Goal: Find specific page/section: Find specific page/section

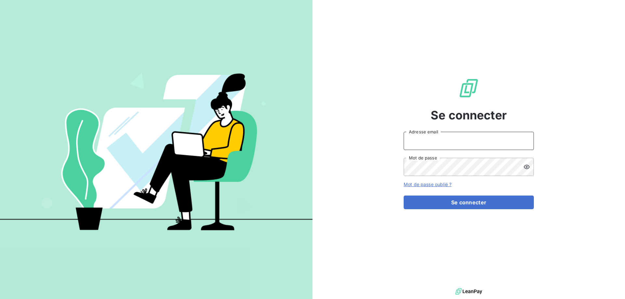
click at [423, 144] on input "Adresse email" at bounding box center [468, 141] width 130 height 18
type input "j.bonin@adsgroup-security.com"
click at [403, 196] on button "Se connecter" at bounding box center [468, 203] width 130 height 14
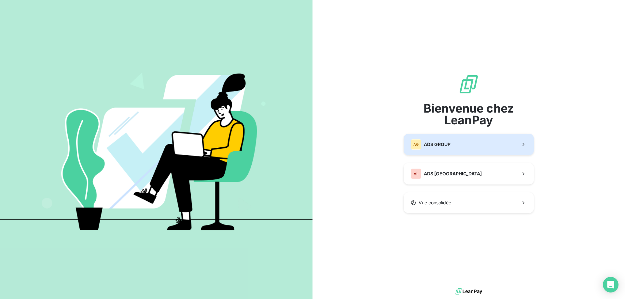
click at [443, 144] on span "ADS GROUP" at bounding box center [437, 144] width 27 height 7
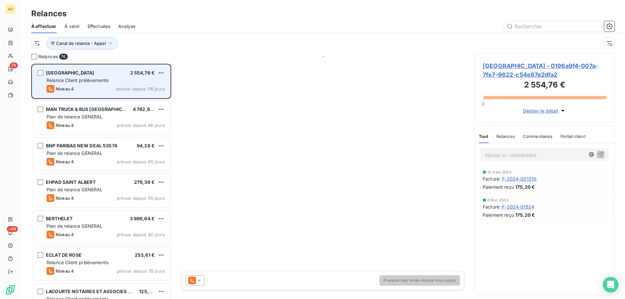
scroll to position [230, 135]
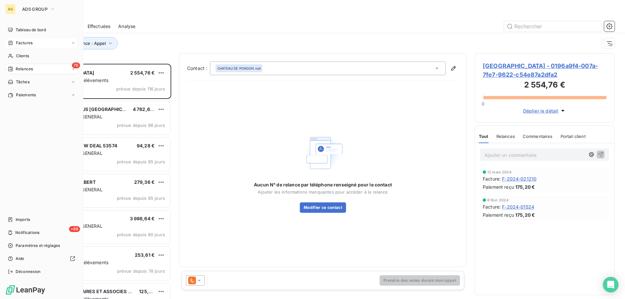
click at [22, 43] on span "Factures" at bounding box center [24, 43] width 17 height 6
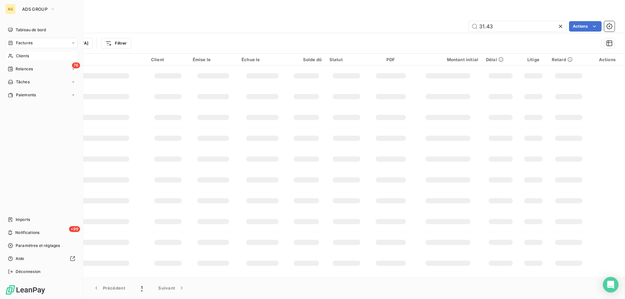
click at [16, 56] on div "Clients" at bounding box center [41, 56] width 73 height 10
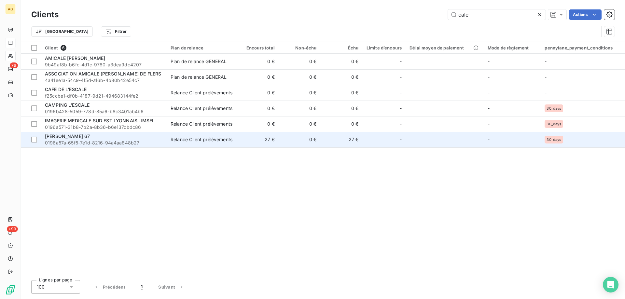
type input "cale"
click at [66, 136] on span "LA CALE 67" at bounding box center [67, 136] width 45 height 6
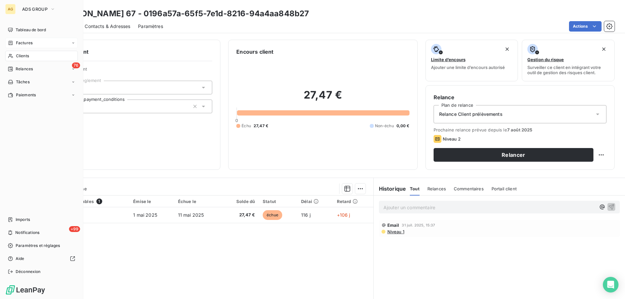
click at [23, 55] on span "Clients" at bounding box center [22, 56] width 13 height 6
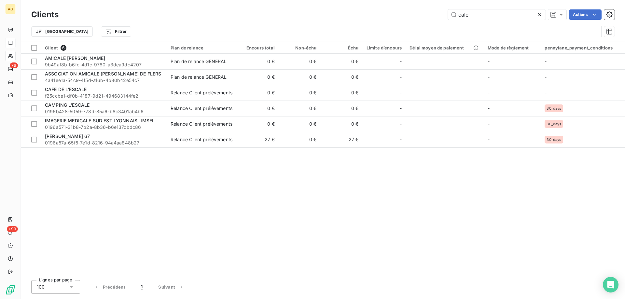
drag, startPoint x: 476, startPoint y: 12, endPoint x: 390, endPoint y: 13, distance: 85.9
click at [392, 13] on div "cale Actions" at bounding box center [340, 14] width 548 height 10
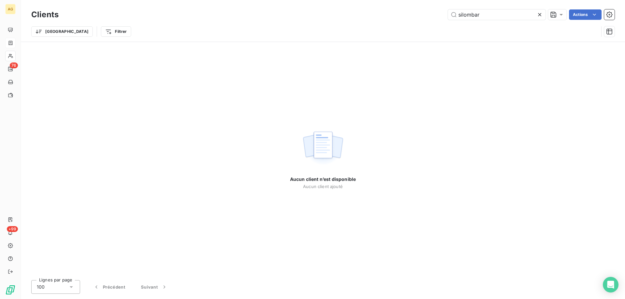
drag, startPoint x: 507, startPoint y: 12, endPoint x: 395, endPoint y: 16, distance: 112.3
click at [396, 16] on div "silombar Actions" at bounding box center [340, 14] width 548 height 10
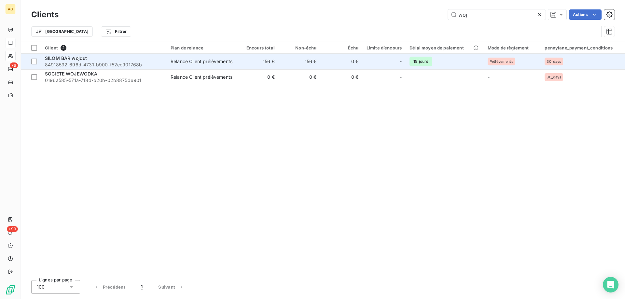
type input "woj"
click at [72, 59] on span "SILOM BAR wojdut" at bounding box center [66, 58] width 42 height 6
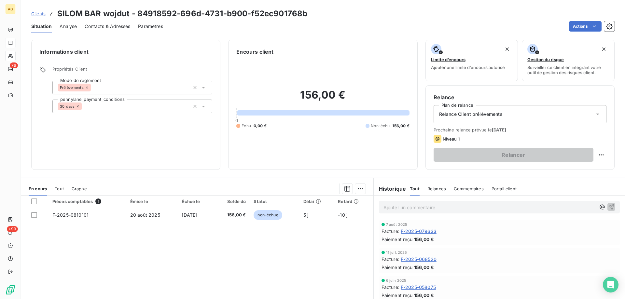
click at [58, 185] on div "Tout" at bounding box center [59, 189] width 9 height 14
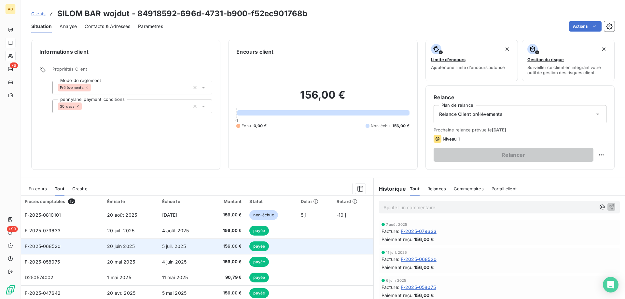
scroll to position [33, 0]
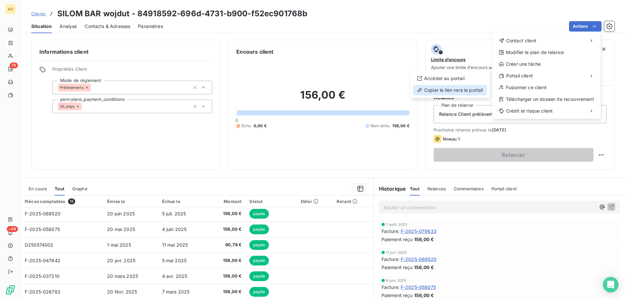
click at [437, 92] on div "Copier le lien vers le portail" at bounding box center [450, 90] width 74 height 10
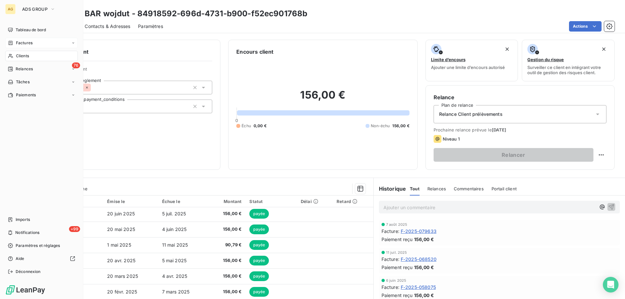
click at [22, 56] on span "Clients" at bounding box center [22, 56] width 13 height 6
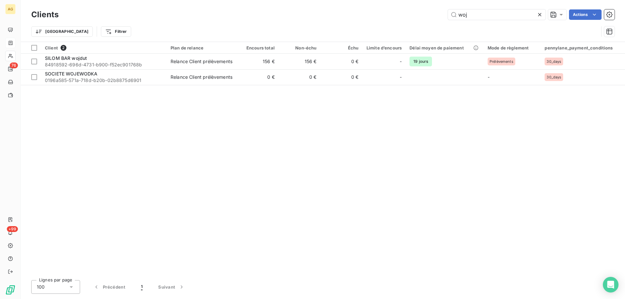
drag, startPoint x: 474, startPoint y: 15, endPoint x: 417, endPoint y: 15, distance: 56.9
click at [417, 15] on div "woj Actions" at bounding box center [340, 14] width 548 height 10
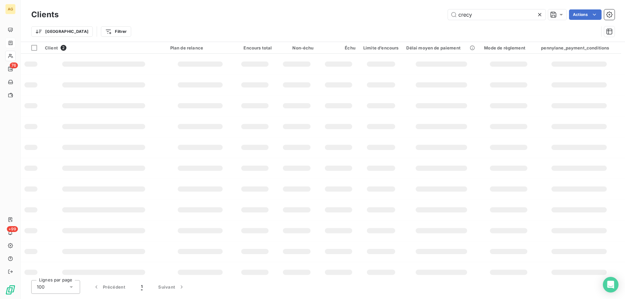
type input "crecy"
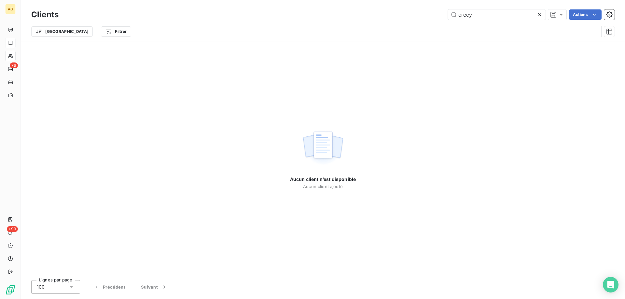
drag, startPoint x: 467, startPoint y: 15, endPoint x: 430, endPoint y: 15, distance: 37.1
click at [430, 15] on div "crecy Actions" at bounding box center [340, 14] width 548 height 10
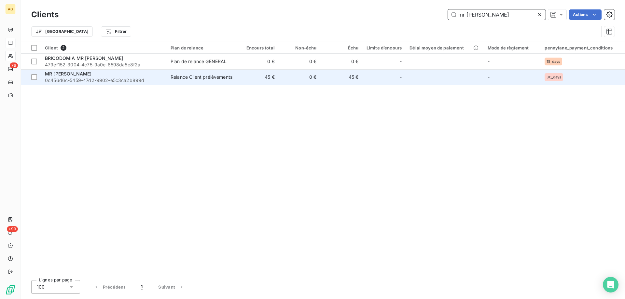
type input "mr [PERSON_NAME]"
click at [93, 77] on div "MR BRICOLAGE" at bounding box center [104, 74] width 118 height 7
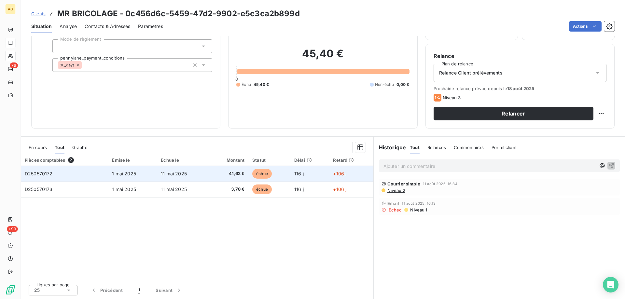
scroll to position [9, 0]
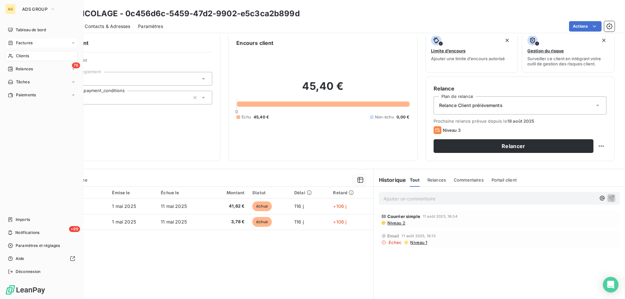
click at [11, 10] on div "AG" at bounding box center [10, 9] width 10 height 10
click at [41, 9] on span "ADS GROUP" at bounding box center [34, 9] width 25 height 5
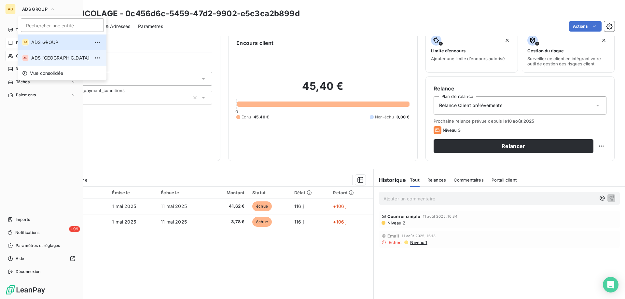
click at [47, 57] on span "ADS LUXEMBOURG" at bounding box center [60, 58] width 58 height 7
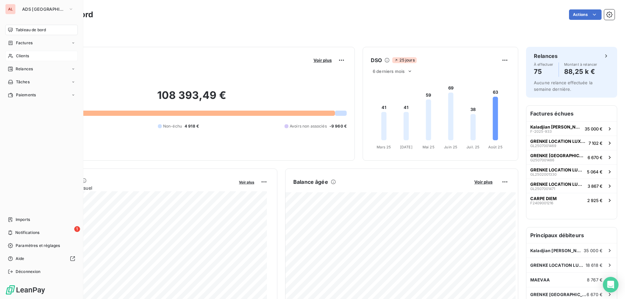
click at [21, 55] on span "Clients" at bounding box center [22, 56] width 13 height 6
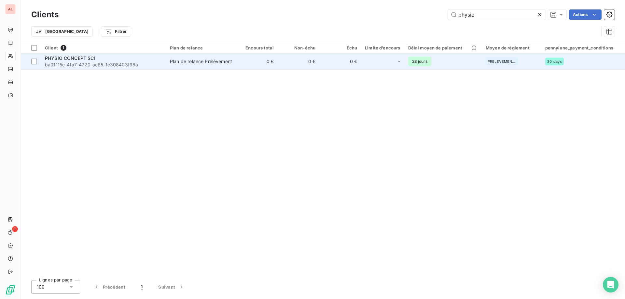
type input "physio"
click at [85, 57] on span "PHYSIO CONCEPT SCI" at bounding box center [70, 58] width 50 height 6
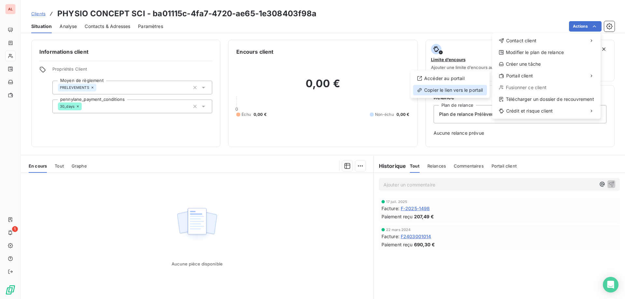
click at [444, 89] on div "Copier le lien vers le portail" at bounding box center [450, 90] width 74 height 10
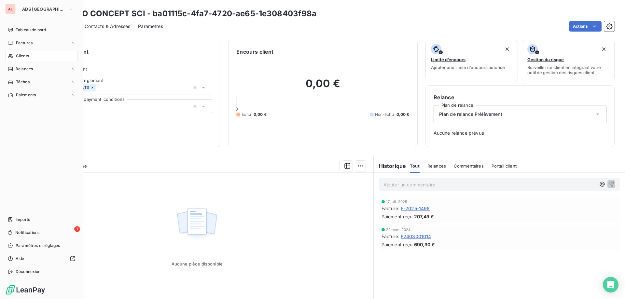
click at [36, 54] on div "Clients" at bounding box center [41, 56] width 73 height 10
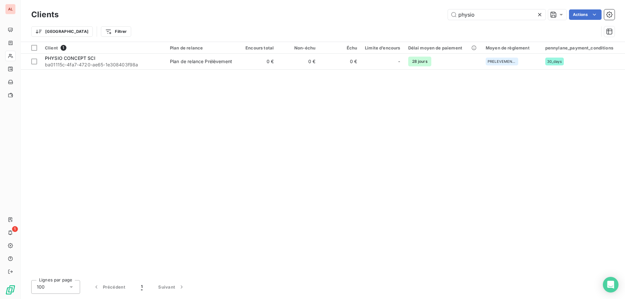
drag, startPoint x: 477, startPoint y: 14, endPoint x: 366, endPoint y: 13, distance: 111.0
click at [370, 14] on div "physio Actions" at bounding box center [340, 14] width 548 height 10
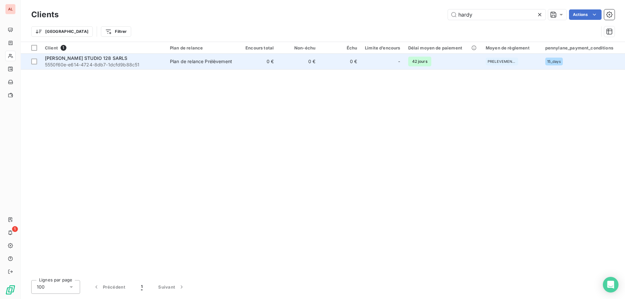
type input "hardy"
click at [97, 61] on span "5550f60e-e614-4724-8db7-1dcfd9b88c51" at bounding box center [103, 64] width 117 height 7
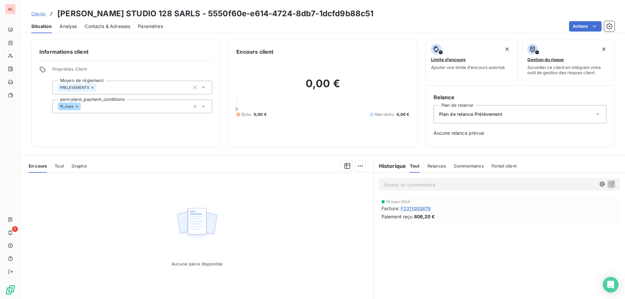
click at [581, 24] on html "AL 1 Clients HARDY BOSMANS STUDIO 128 SARLS - 5550f60e-e614-4724-8db7-1dcfd9b88…" at bounding box center [312, 149] width 625 height 299
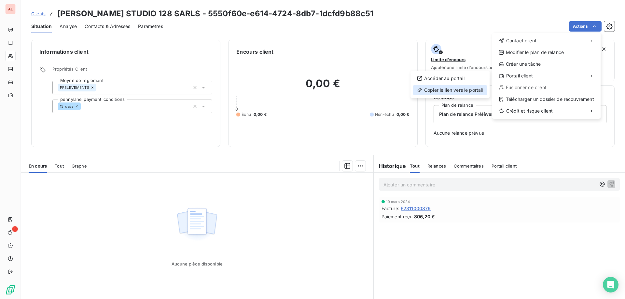
click at [442, 89] on div "Copier le lien vers le portail" at bounding box center [450, 90] width 74 height 10
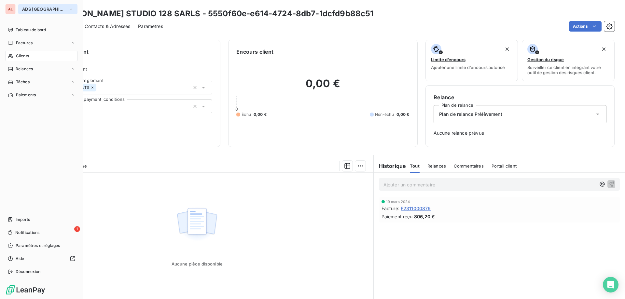
click at [34, 9] on span "ADS LUXEMBOURG" at bounding box center [44, 9] width 44 height 5
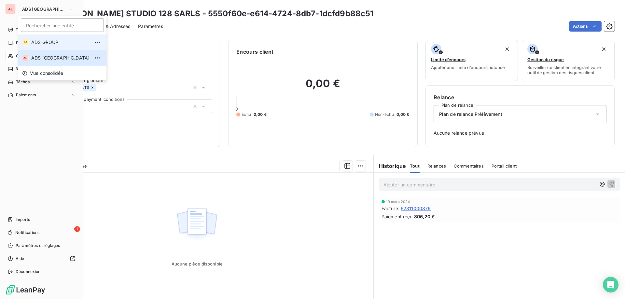
click at [44, 41] on span "ADS GROUP" at bounding box center [60, 42] width 58 height 7
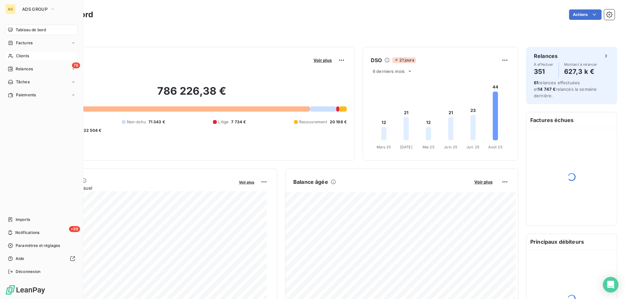
click at [22, 55] on span "Clients" at bounding box center [22, 56] width 13 height 6
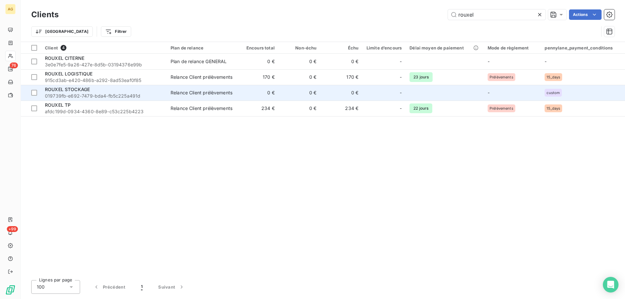
type input "rouxel"
click at [65, 91] on span "ROUXEL STOCKAGE" at bounding box center [67, 90] width 45 height 6
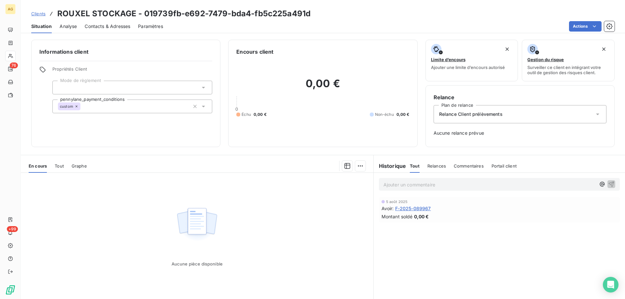
click at [61, 164] on span "Tout" at bounding box center [59, 165] width 9 height 5
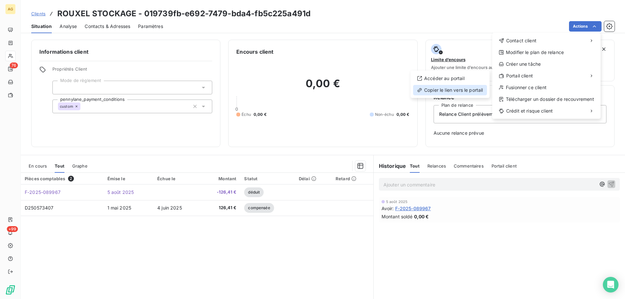
click at [430, 88] on div "Copier le lien vers le portail" at bounding box center [450, 90] width 74 height 10
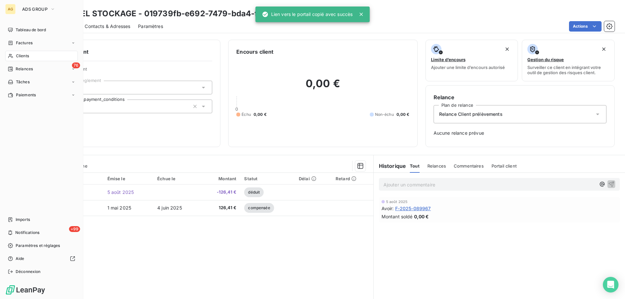
click at [19, 57] on span "Clients" at bounding box center [22, 56] width 13 height 6
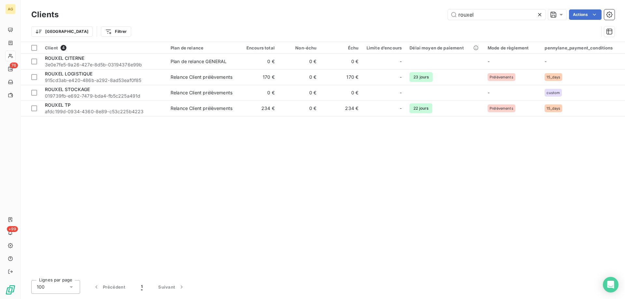
drag, startPoint x: 428, startPoint y: 16, endPoint x: 387, endPoint y: 18, distance: 41.3
click at [387, 18] on div "rouxel Actions" at bounding box center [340, 14] width 548 height 10
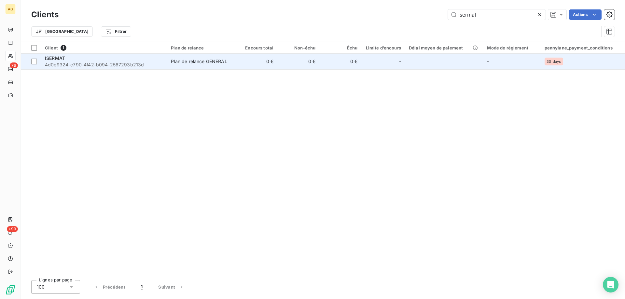
type input "isermat"
click at [74, 58] on div "ISERMAT" at bounding box center [104, 58] width 118 height 7
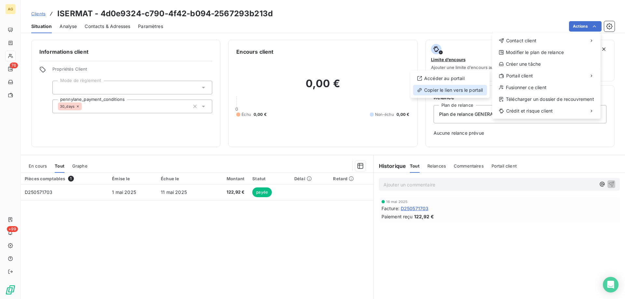
click at [439, 89] on div "Copier le lien vers le portail" at bounding box center [450, 90] width 74 height 10
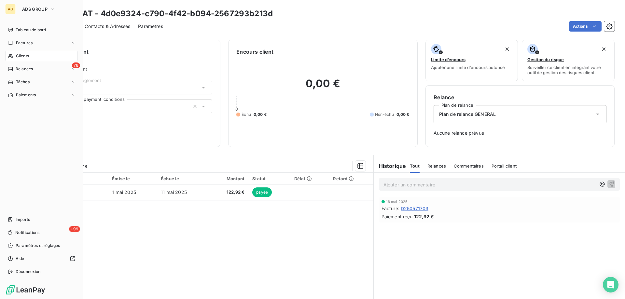
click at [25, 57] on span "Clients" at bounding box center [22, 56] width 13 height 6
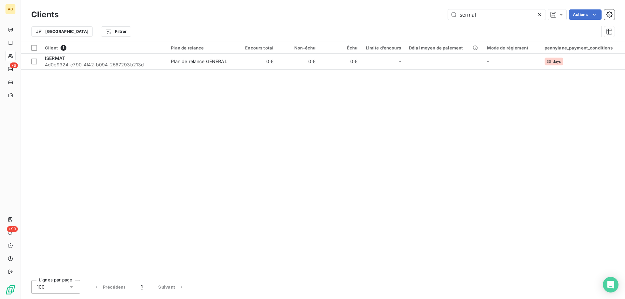
drag, startPoint x: 505, startPoint y: 14, endPoint x: 317, endPoint y: 18, distance: 188.1
click at [317, 18] on div "isermat Actions" at bounding box center [340, 14] width 548 height 10
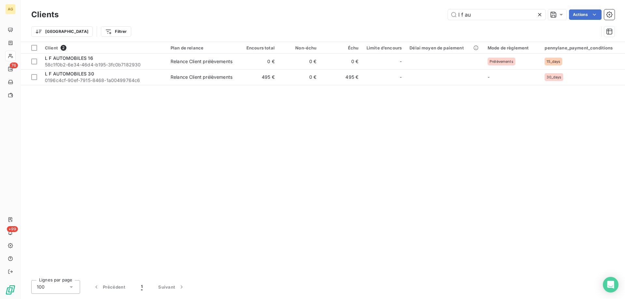
type input "l f au"
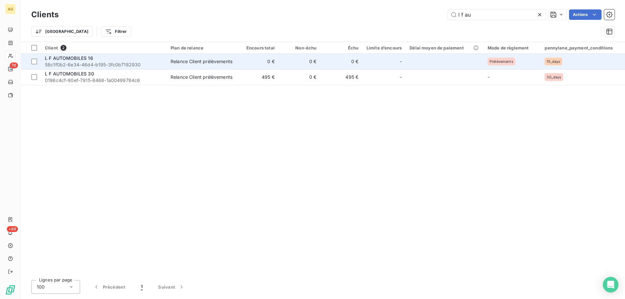
click at [70, 59] on span "L F AUTOMOBILES 16" at bounding box center [69, 58] width 48 height 6
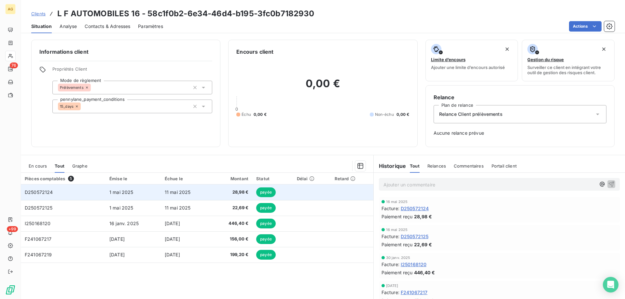
click at [32, 191] on span "D250572124" at bounding box center [39, 192] width 28 height 6
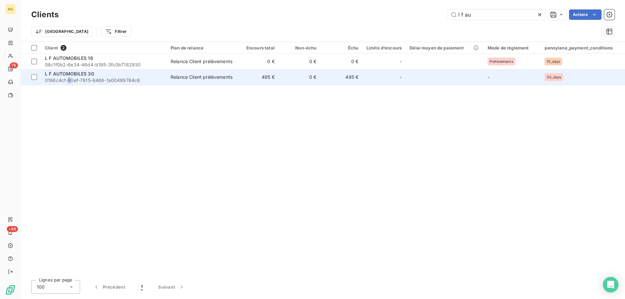
click at [70, 79] on span "0196c4cf-90ef-7915-8468-1a00499764c6" at bounding box center [104, 80] width 118 height 7
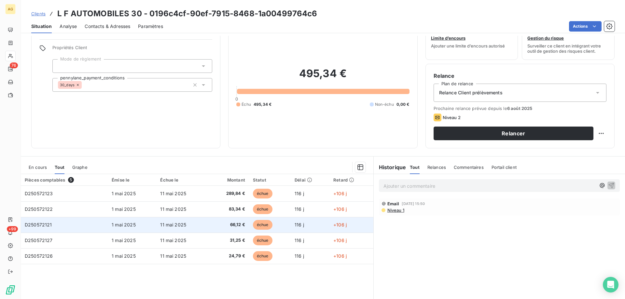
scroll to position [33, 0]
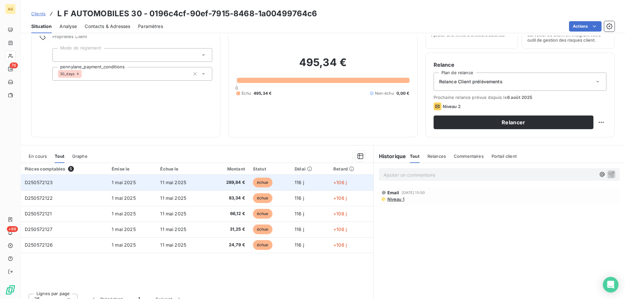
click at [36, 182] on span "D250572123" at bounding box center [39, 183] width 28 height 6
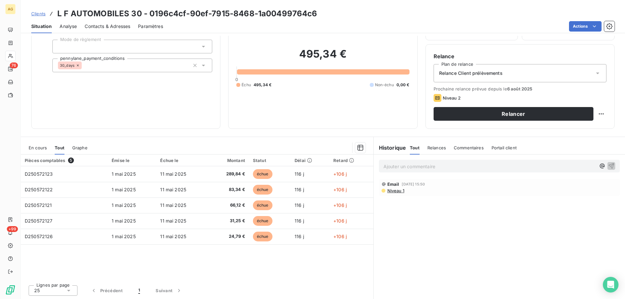
scroll to position [41, 0]
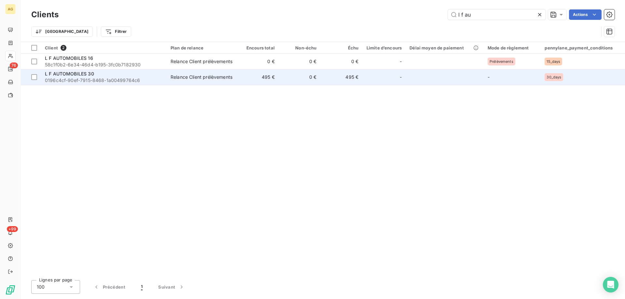
click at [66, 74] on span "L F AUTOMOBILES 30" at bounding box center [69, 74] width 49 height 6
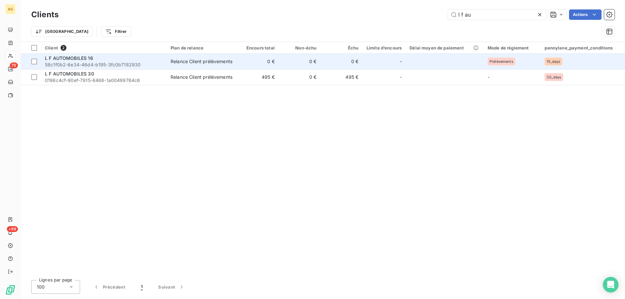
click at [69, 59] on span "L F AUTOMOBILES 16" at bounding box center [69, 58] width 48 height 6
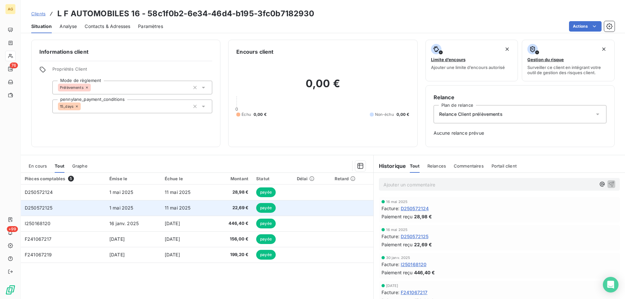
click at [35, 206] on span "D250572125" at bounding box center [39, 208] width 28 height 6
